Goal: Use online tool/utility

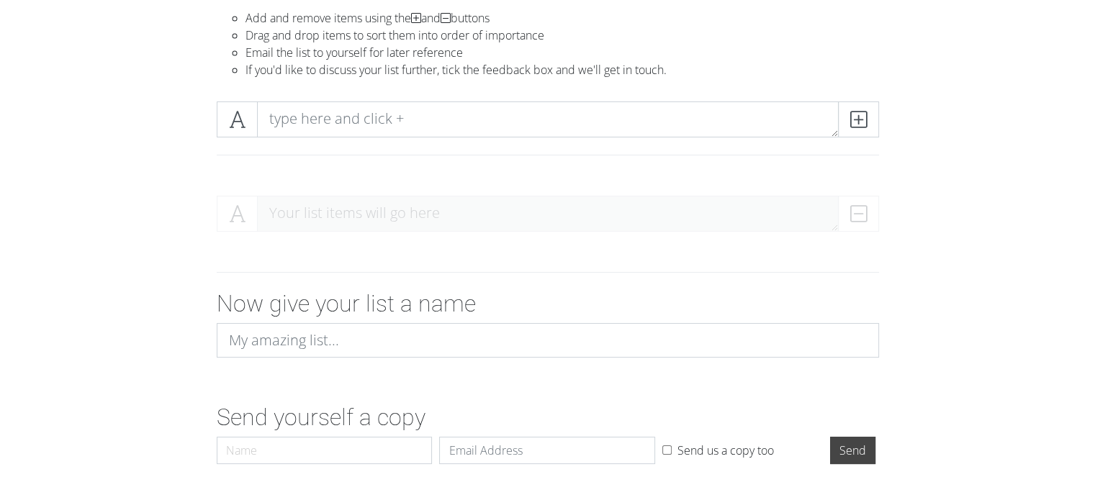
scroll to position [161, 0]
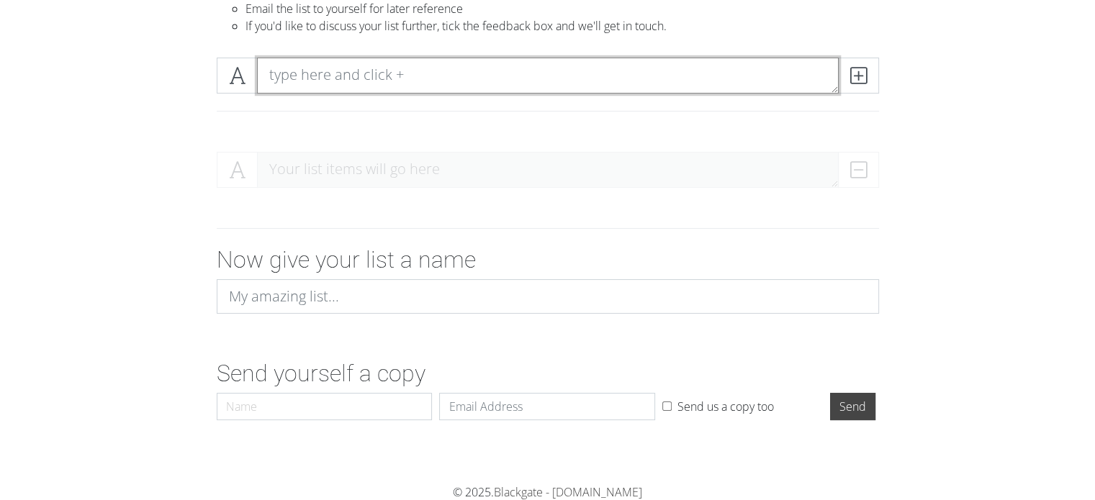
click at [381, 86] on textarea at bounding box center [548, 76] width 582 height 36
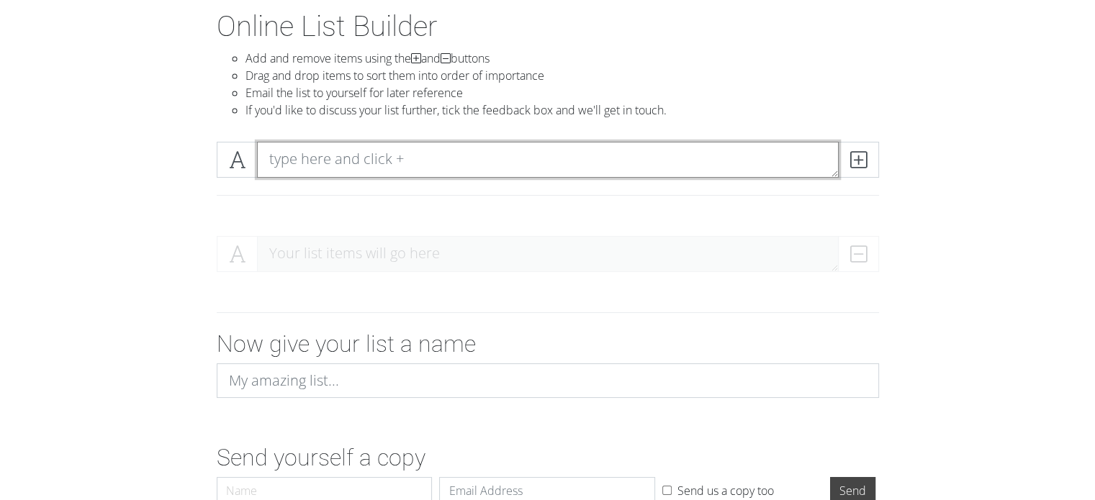
scroll to position [37, 0]
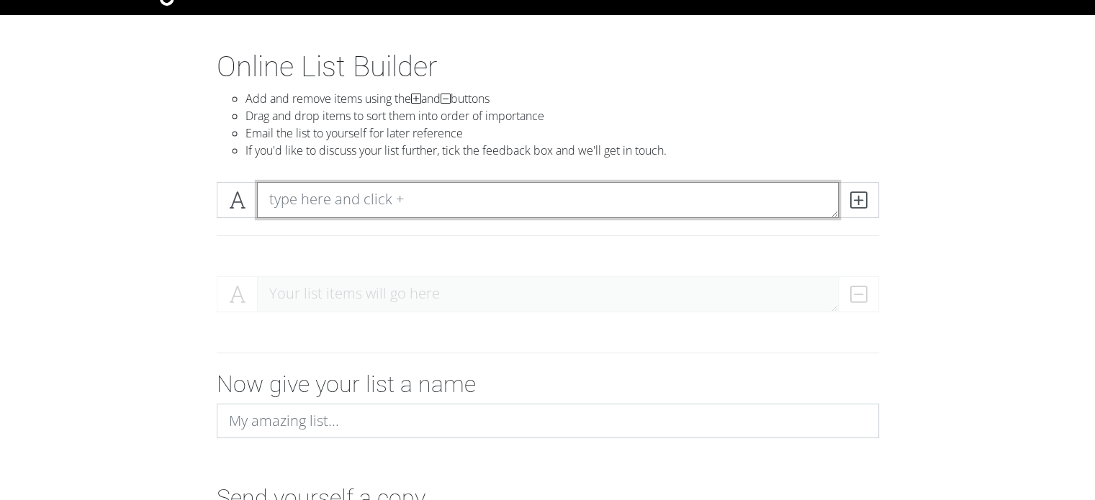
type textarea "="
type textarea "+"
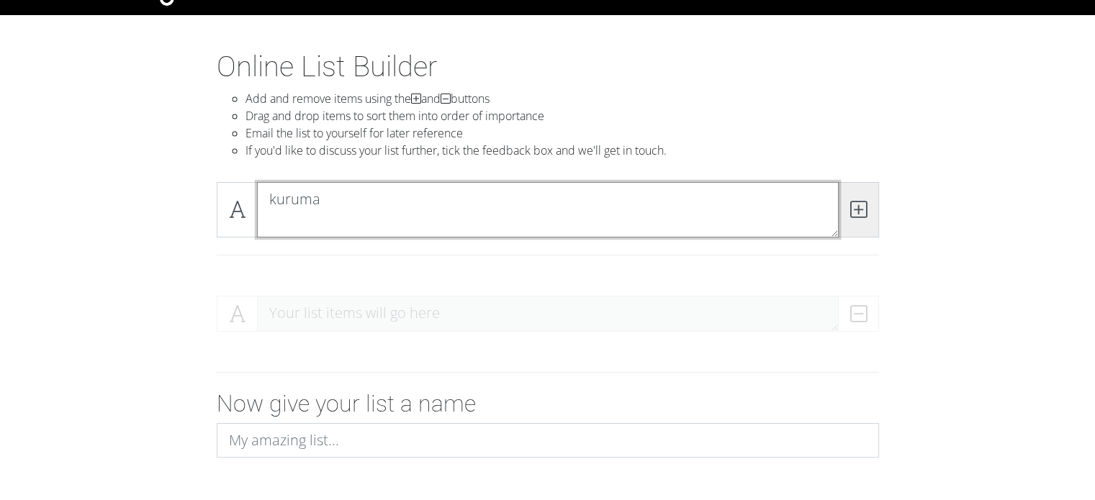
type textarea "kuruma"
click at [862, 210] on icon at bounding box center [858, 209] width 17 height 14
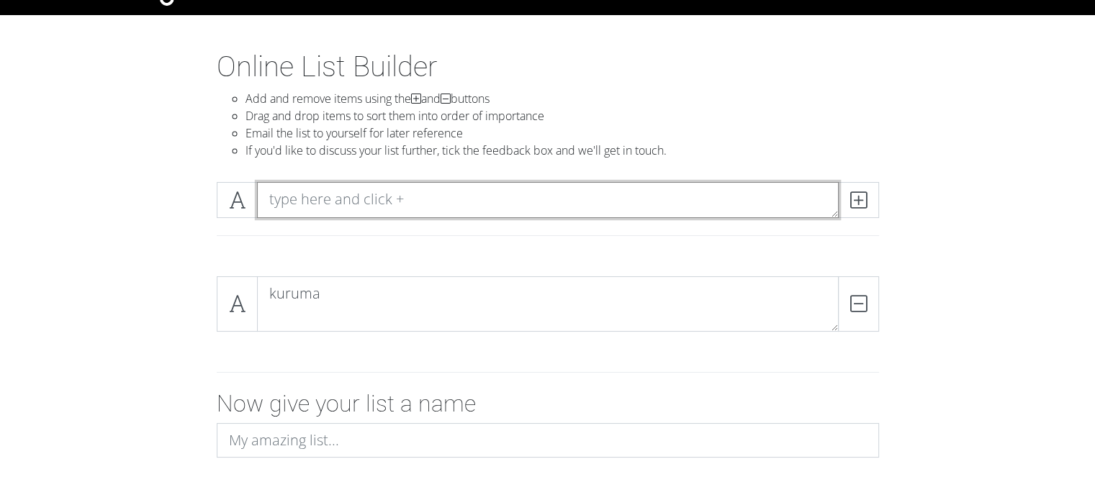
click at [366, 189] on textarea at bounding box center [548, 200] width 582 height 36
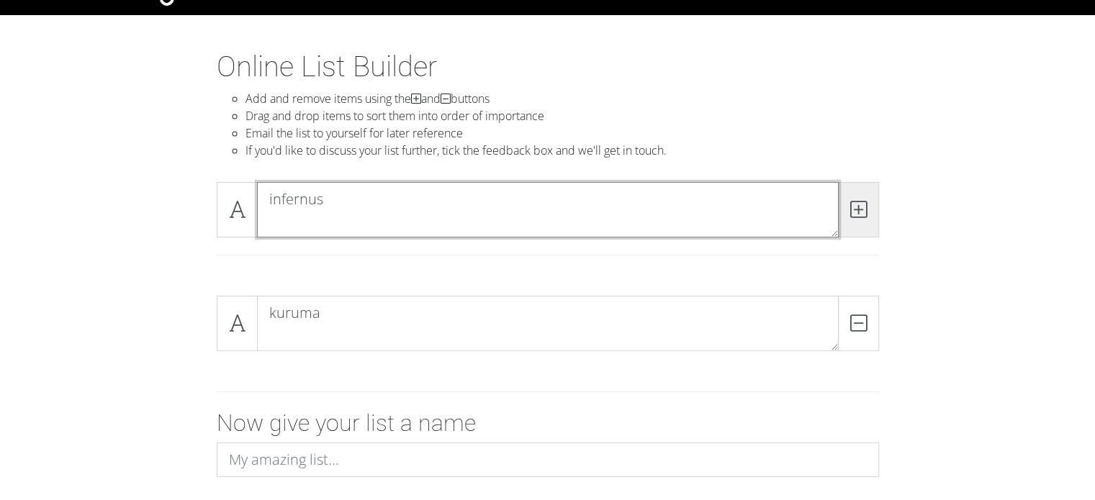
type textarea "infernus"
click at [868, 207] on span at bounding box center [858, 209] width 41 height 55
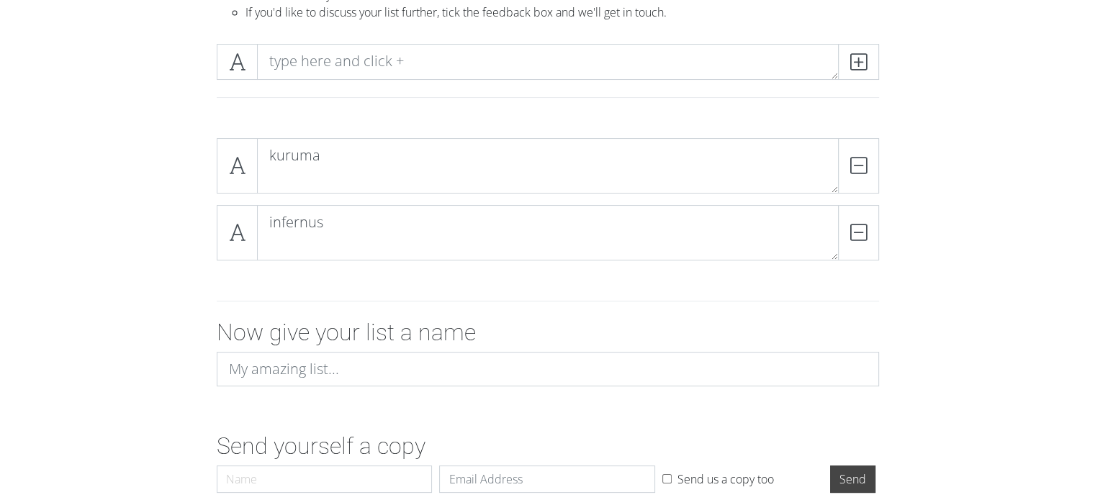
scroll to position [176, 0]
